Goal: Task Accomplishment & Management: Use online tool/utility

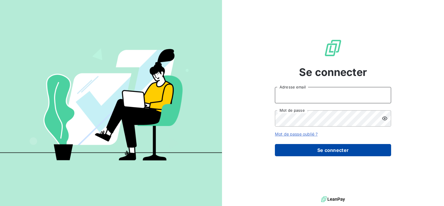
type input "[EMAIL_ADDRESS][DOMAIN_NAME]"
click at [343, 154] on button "Se connecter" at bounding box center [333, 150] width 116 height 12
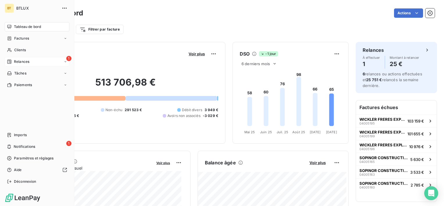
click at [13, 61] on div "Relances" at bounding box center [18, 61] width 22 height 5
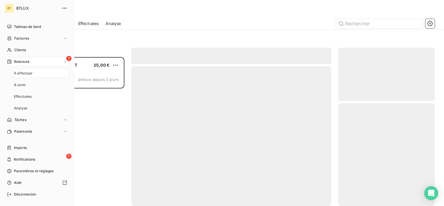
scroll to position [144, 92]
click at [26, 73] on span "À effectuer" at bounding box center [23, 73] width 19 height 5
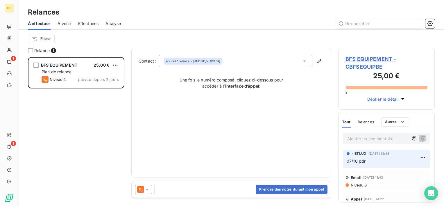
click at [120, 43] on div "Filtrer" at bounding box center [231, 38] width 407 height 11
